Goal: Download file/media

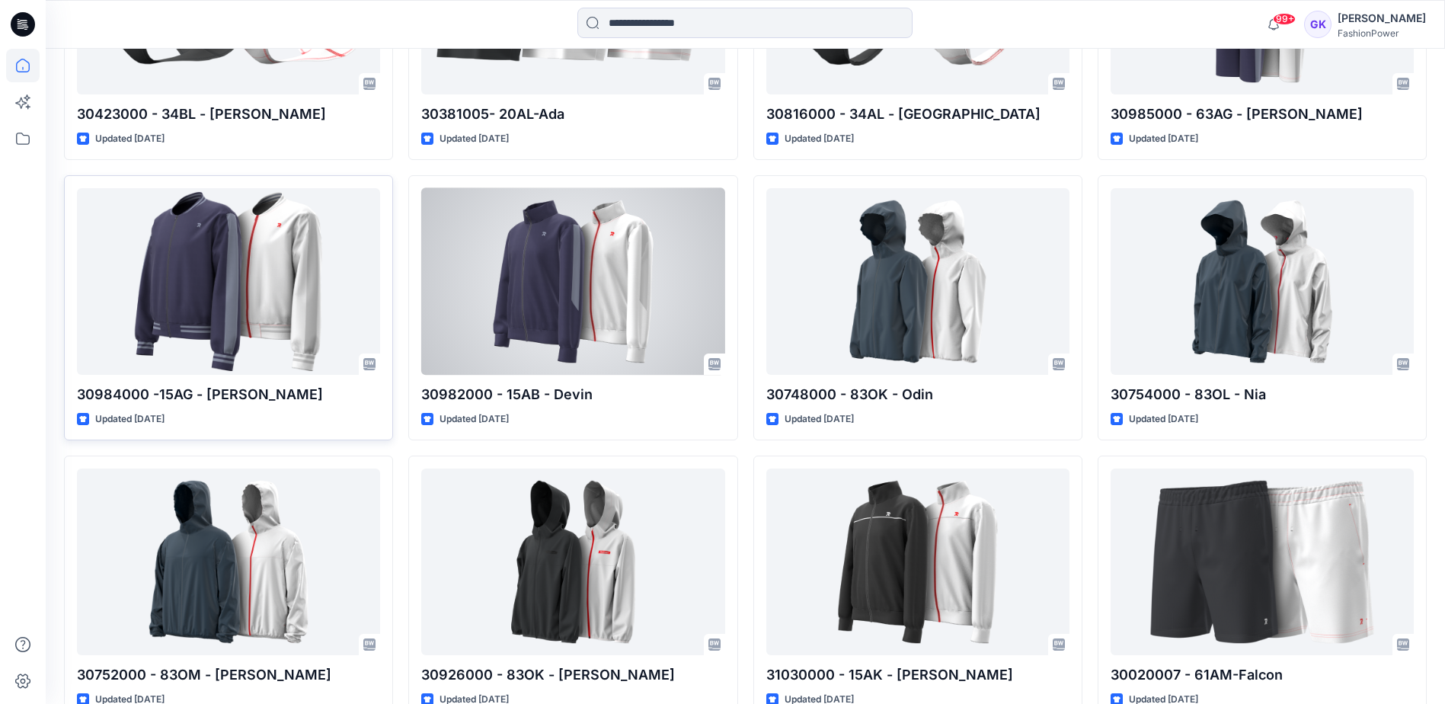
scroll to position [1482, 0]
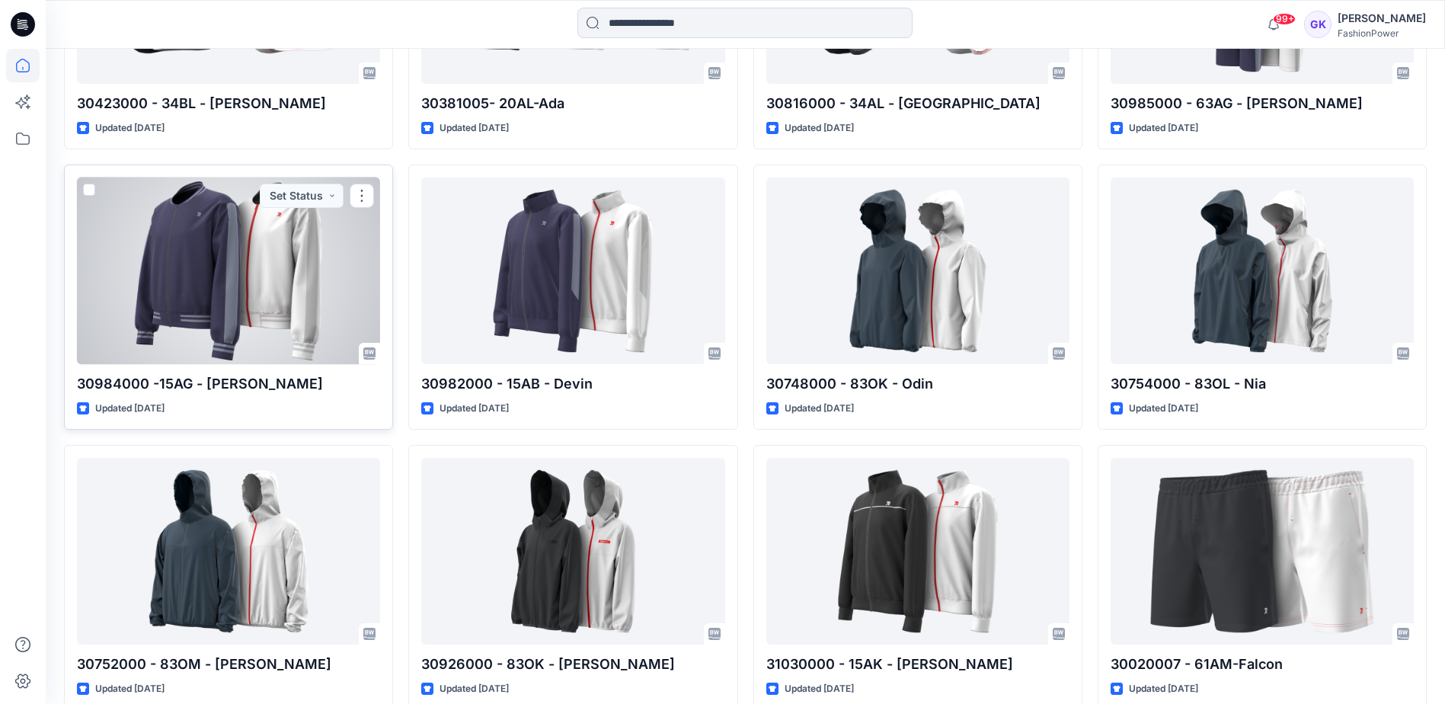
click at [219, 290] on div at bounding box center [228, 270] width 303 height 187
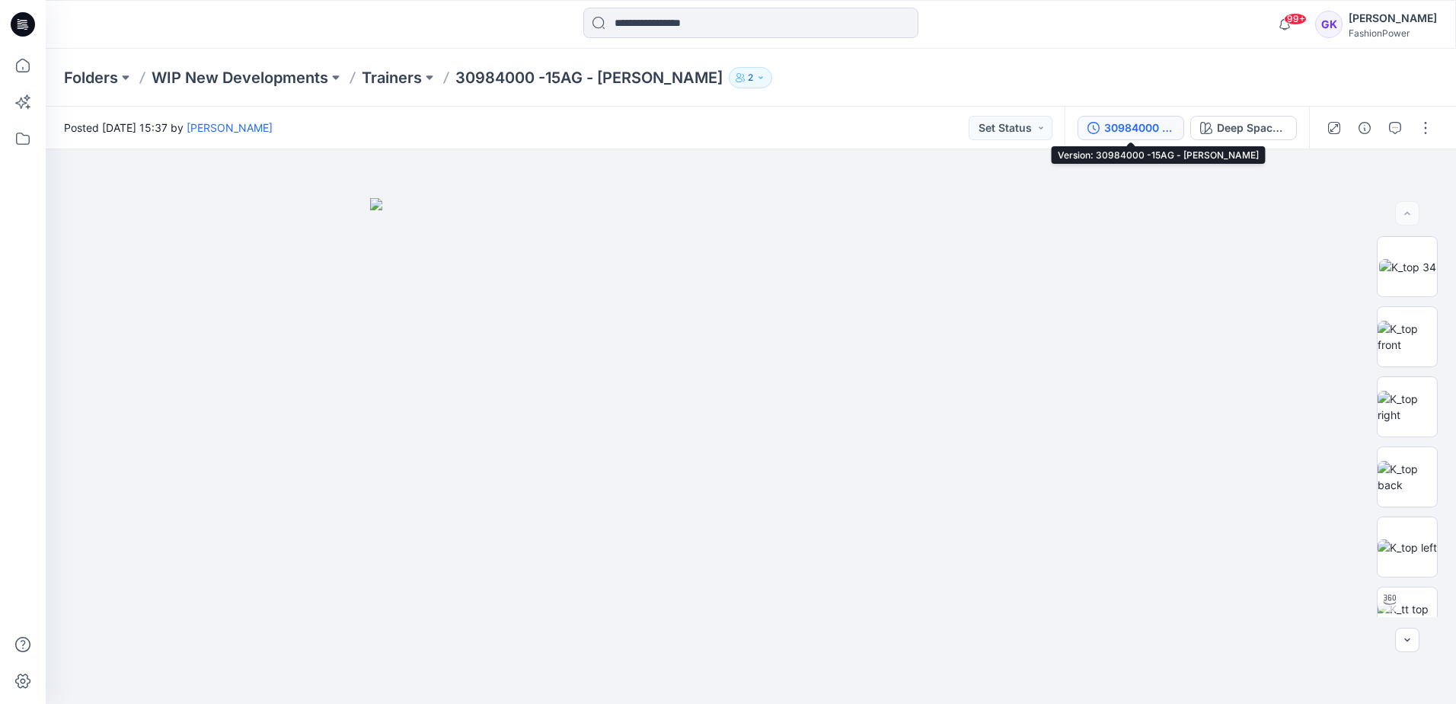
click at [1152, 128] on div "30984000 -15AG - Dana" at bounding box center [1139, 128] width 70 height 17
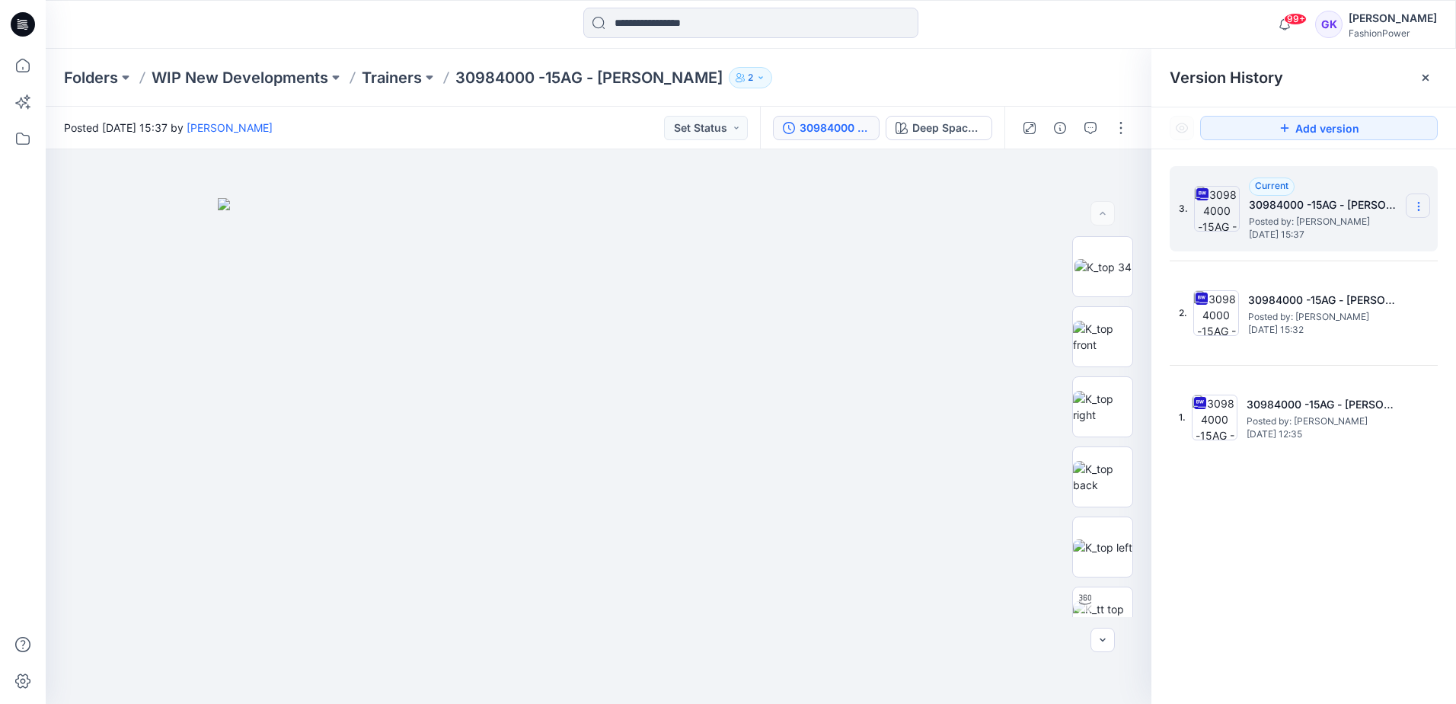
click at [1421, 202] on icon at bounding box center [1419, 206] width 12 height 12
click at [1365, 235] on span "Download Source BW File" at bounding box center [1341, 236] width 127 height 18
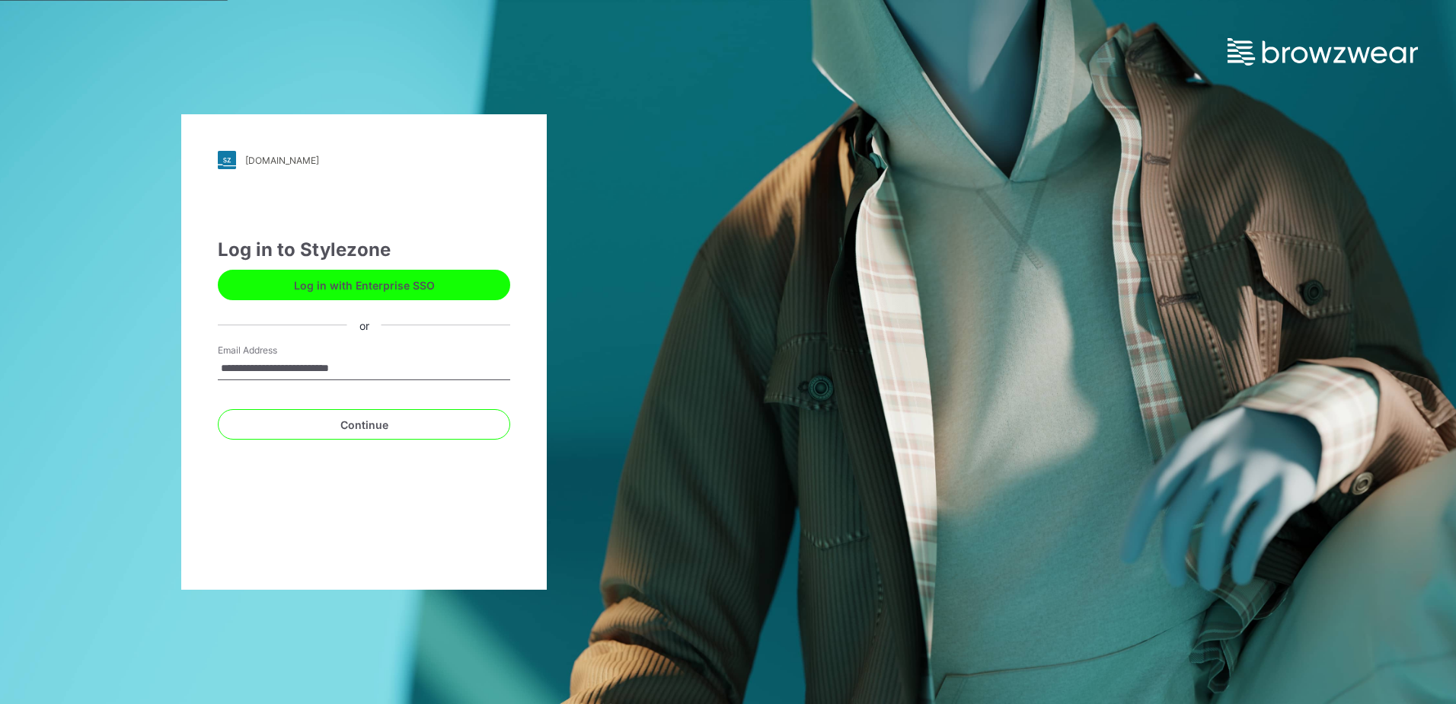
click at [388, 284] on button "Log in with Enterprise SSO" at bounding box center [364, 285] width 292 height 30
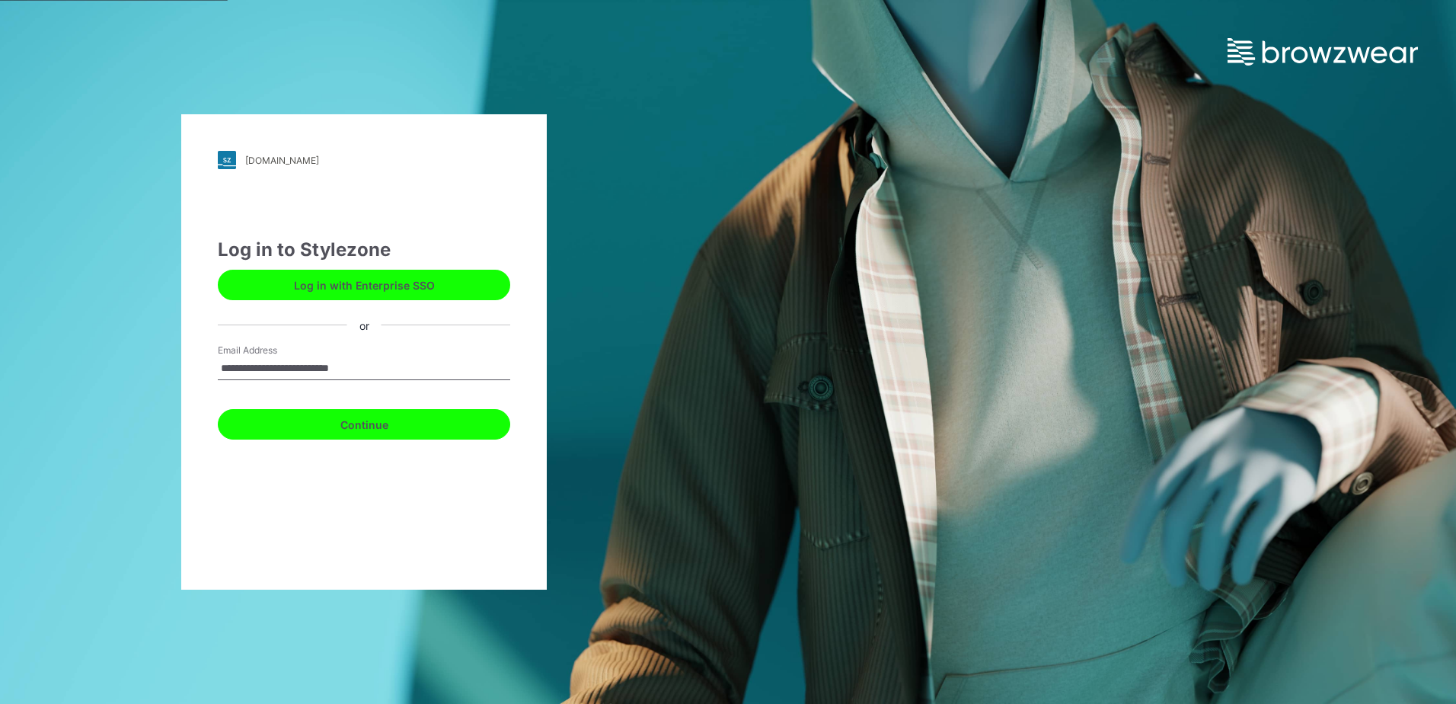
click at [356, 433] on button "Continue" at bounding box center [364, 424] width 292 height 30
